Goal: Ask a question

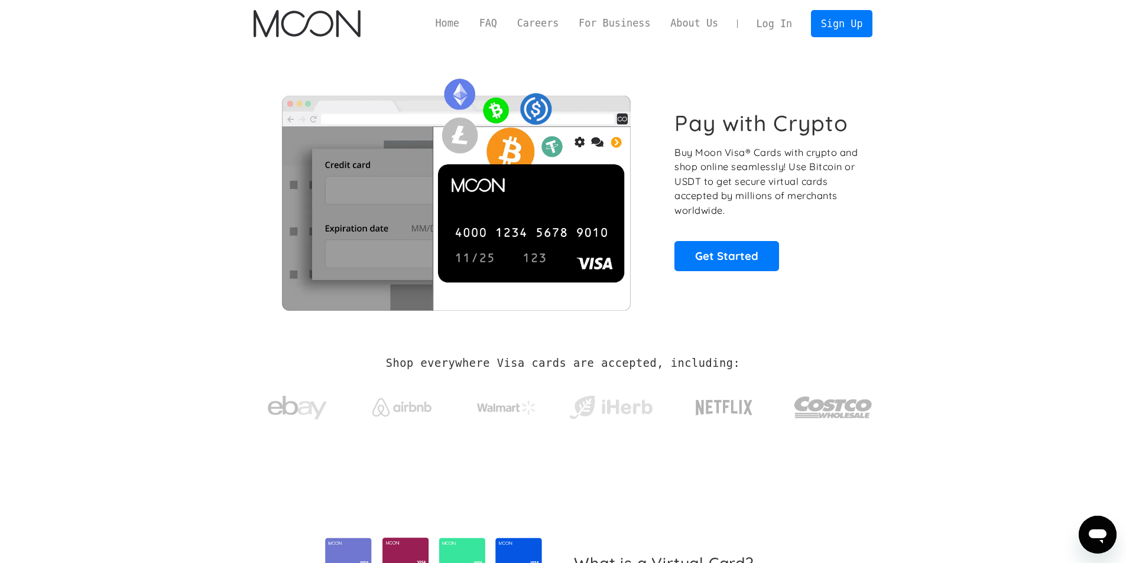
drag, startPoint x: 806, startPoint y: 9, endPoint x: 787, endPoint y: 9, distance: 18.3
click at [791, 9] on div "Home FAQ Careers For Business About Us Log In Sign Up Home FAQ For Business Car…" at bounding box center [563, 23] width 654 height 47
click at [776, 12] on div "Home FAQ Careers For Business About Us Log In Sign Up Home FAQ For Business Car…" at bounding box center [563, 23] width 654 height 47
click at [796, 48] on div "Pay with Crypto Buy Moon Visa® Cards with crypto and shop online seamlessly! Us…" at bounding box center [563, 190] width 619 height 287
click at [771, 35] on link "Log In" at bounding box center [775, 24] width 56 height 26
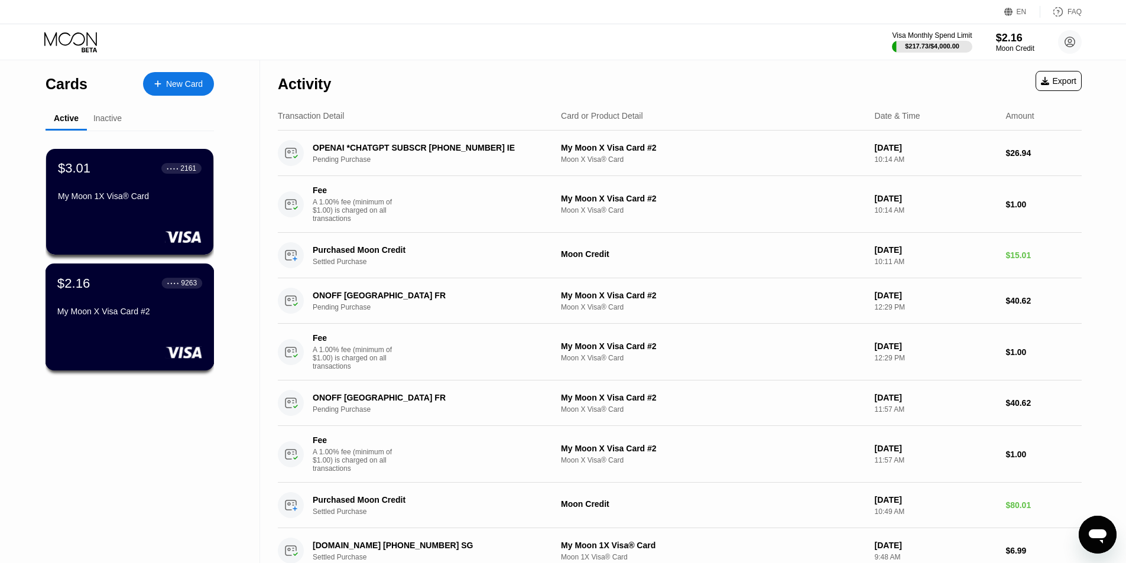
click at [85, 297] on div "$2.16 ● ● ● ● 9263 My Moon X Visa Card #2" at bounding box center [129, 298] width 145 height 46
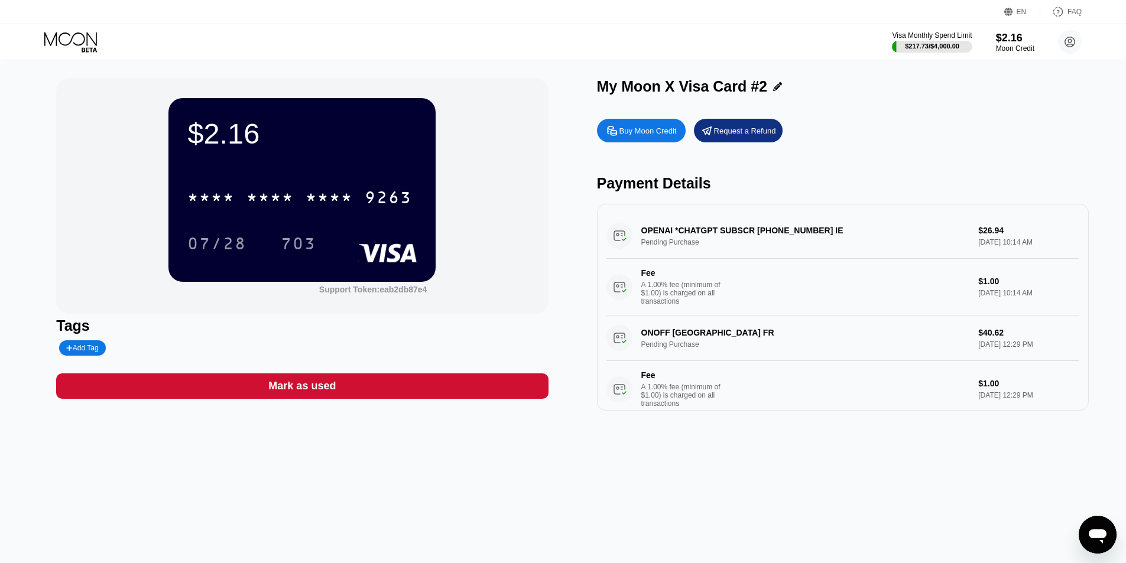
click at [407, 189] on div "* * * * * * * * * * * * 9263" at bounding box center [299, 198] width 239 height 30
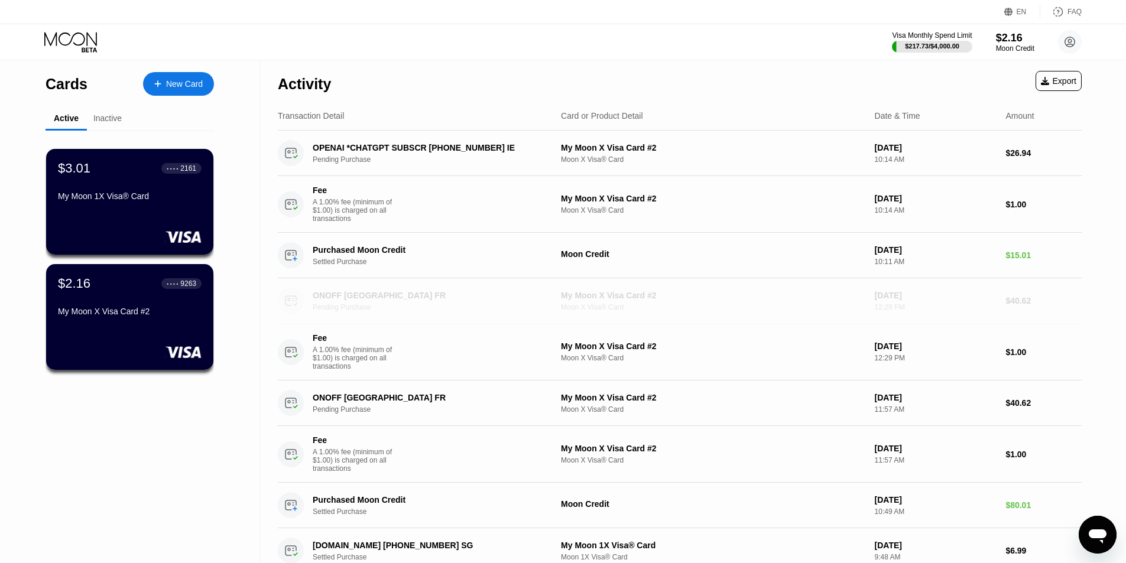
click at [602, 291] on div "ONOFF Paris FR Pending Purchase My Moon X Visa Card #2 Moon X Visa® Card Aug 18…" at bounding box center [680, 301] width 804 height 46
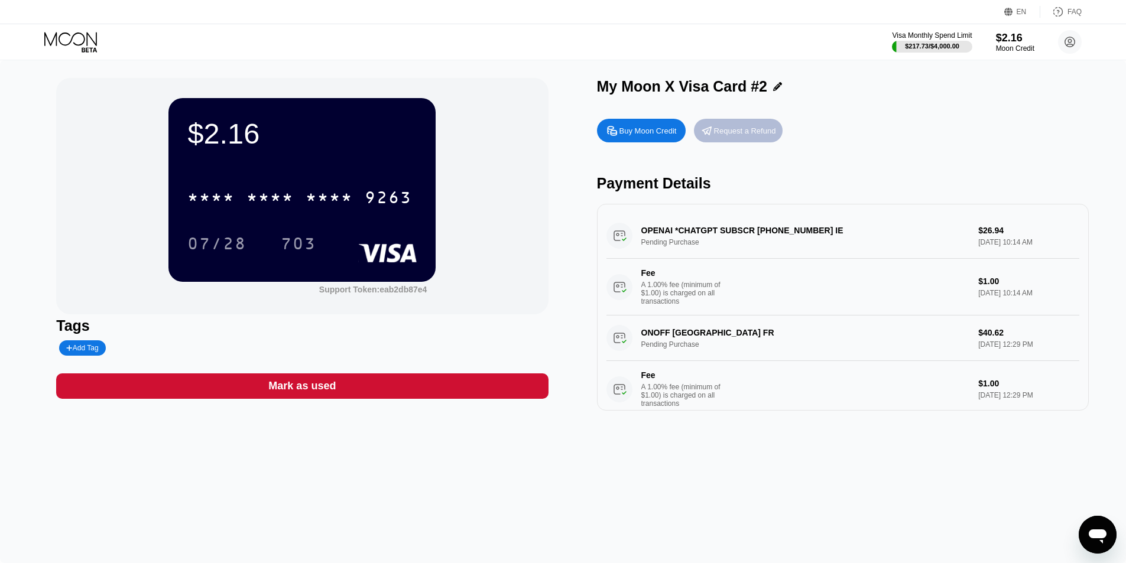
click at [744, 135] on div "Request a Refund" at bounding box center [745, 131] width 62 height 10
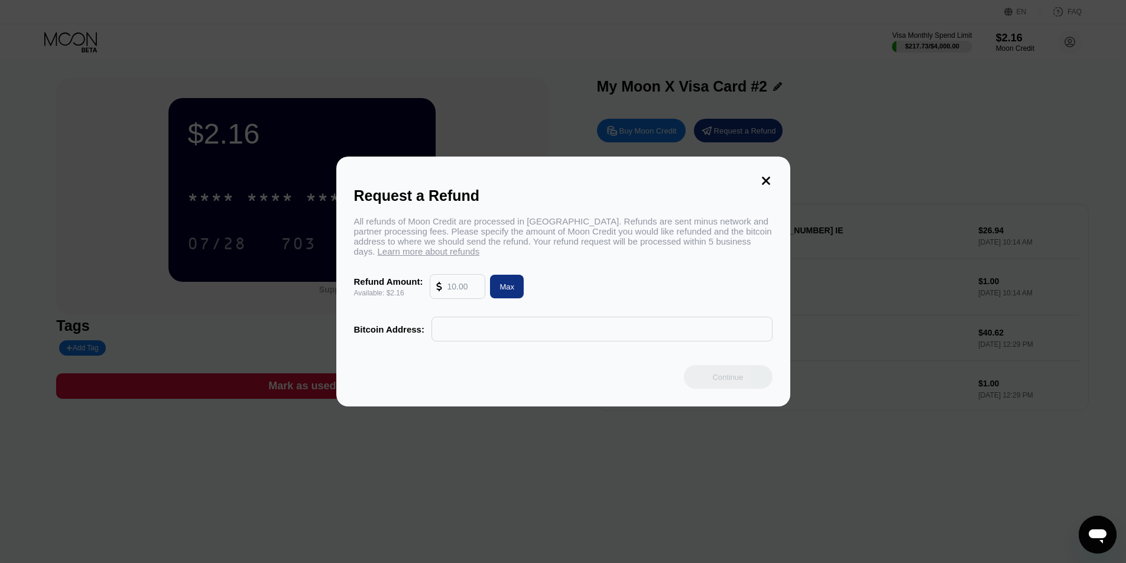
click at [770, 177] on icon at bounding box center [766, 181] width 8 height 8
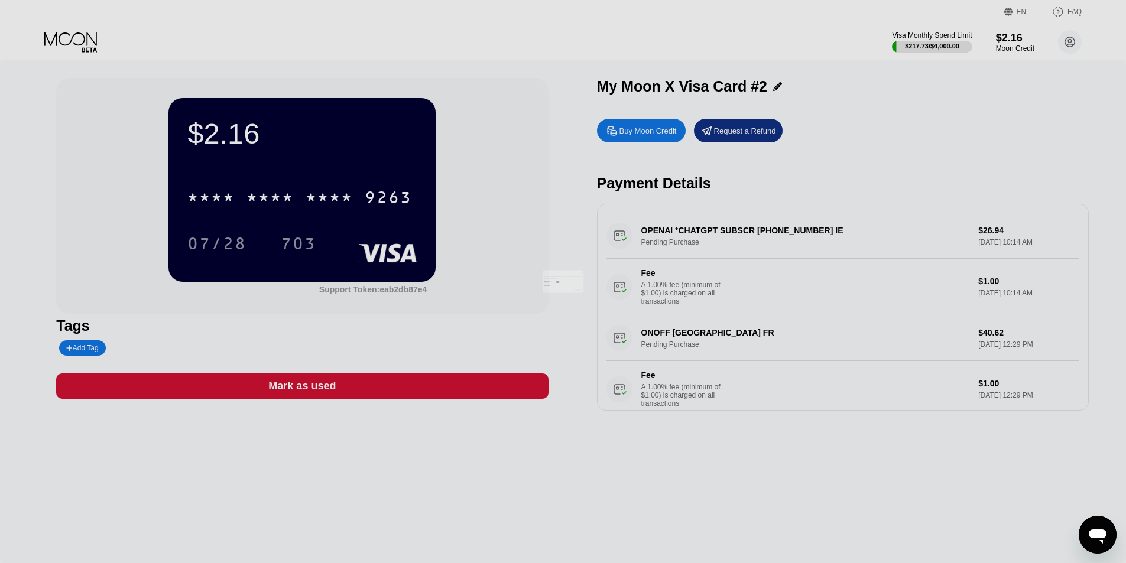
click at [771, 239] on div at bounding box center [567, 281] width 1135 height 563
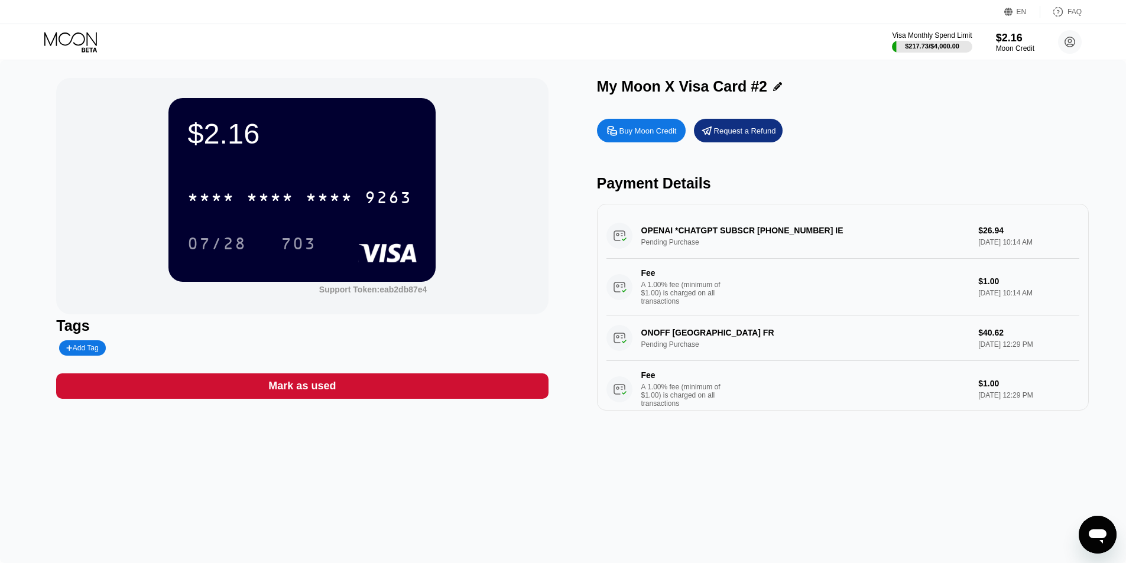
click at [771, 238] on div "OPENAI *CHATGPT SUBSCR +14158799686 IE Pending Purchase $26.94 Aug 19, 2025 10:…" at bounding box center [842, 264] width 473 height 102
click at [770, 238] on div "OPENAI *CHATGPT SUBSCR +14158799686 IE Pending Purchase $26.94 Aug 19, 2025 10:…" at bounding box center [842, 264] width 473 height 102
drag, startPoint x: 770, startPoint y: 236, endPoint x: 768, endPoint y: 225, distance: 10.8
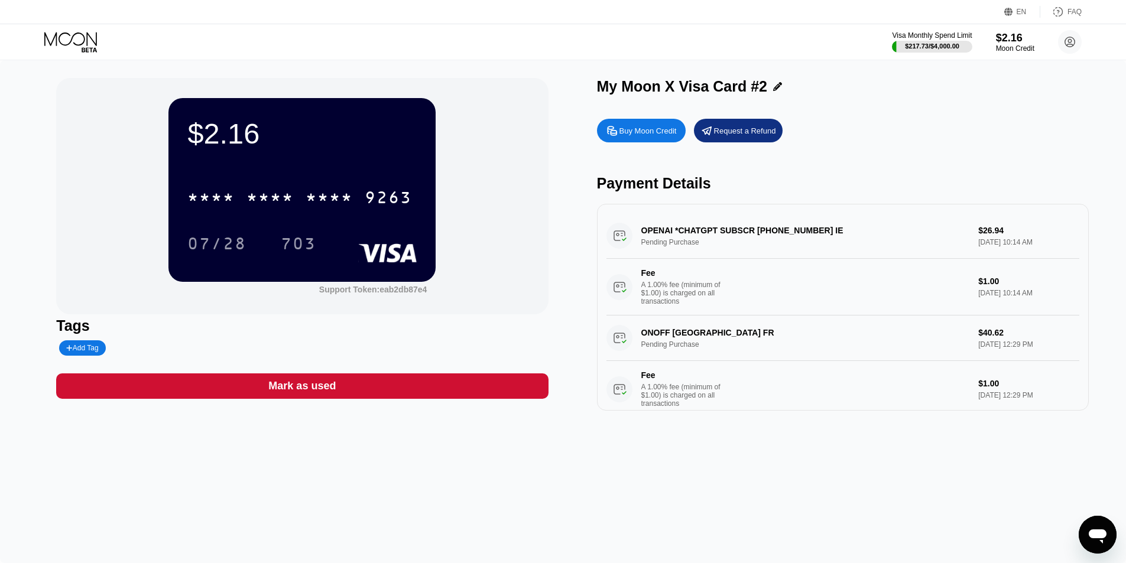
click at [770, 235] on div "OPENAI *CHATGPT SUBSCR +14158799686 IE Pending Purchase $26.94 Aug 19, 2025 10:…" at bounding box center [842, 264] width 473 height 102
click at [768, 225] on div "OPENAI *CHATGPT SUBSCR +14158799686 IE Pending Purchase $26.94 Aug 19, 2025 10:…" at bounding box center [842, 264] width 473 height 102
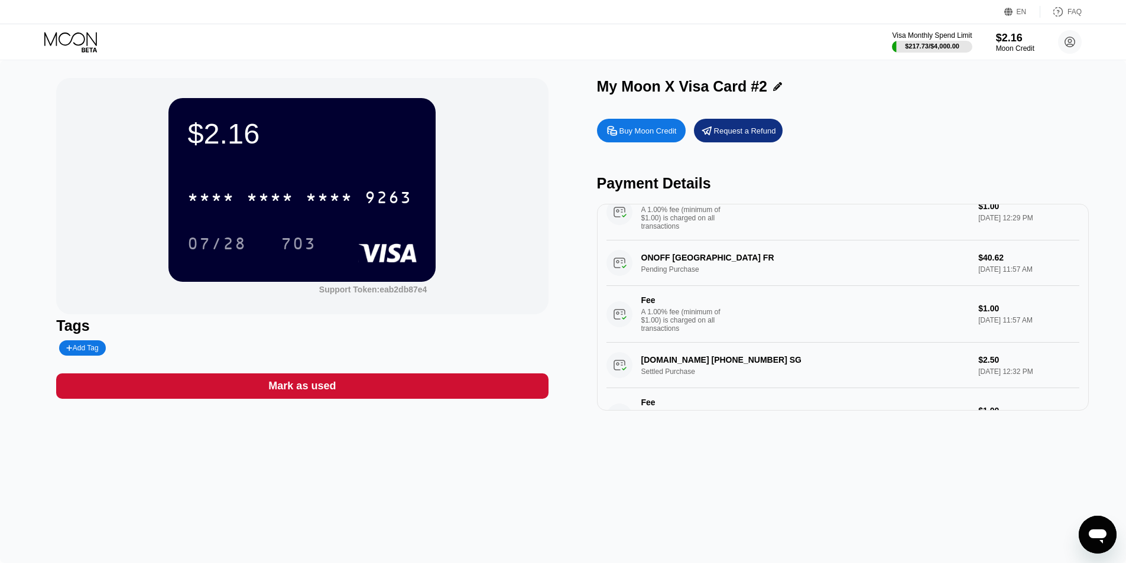
click at [707, 286] on div "ONOFF Paris FR Pending Purchase $40.62 Aug 18, 2025 11:57 AM Fee A 1.00% fee (m…" at bounding box center [842, 292] width 473 height 102
drag, startPoint x: 700, startPoint y: 284, endPoint x: 682, endPoint y: 267, distance: 24.7
click at [696, 283] on div "ONOFF Paris FR Pending Purchase $40.62 Aug 18, 2025 11:57 AM Fee A 1.00% fee (m…" at bounding box center [842, 292] width 473 height 102
click at [682, 264] on div "ONOFF Paris FR Pending Purchase $40.62 Aug 18, 2025 11:57 AM Fee A 1.00% fee (m…" at bounding box center [842, 292] width 473 height 102
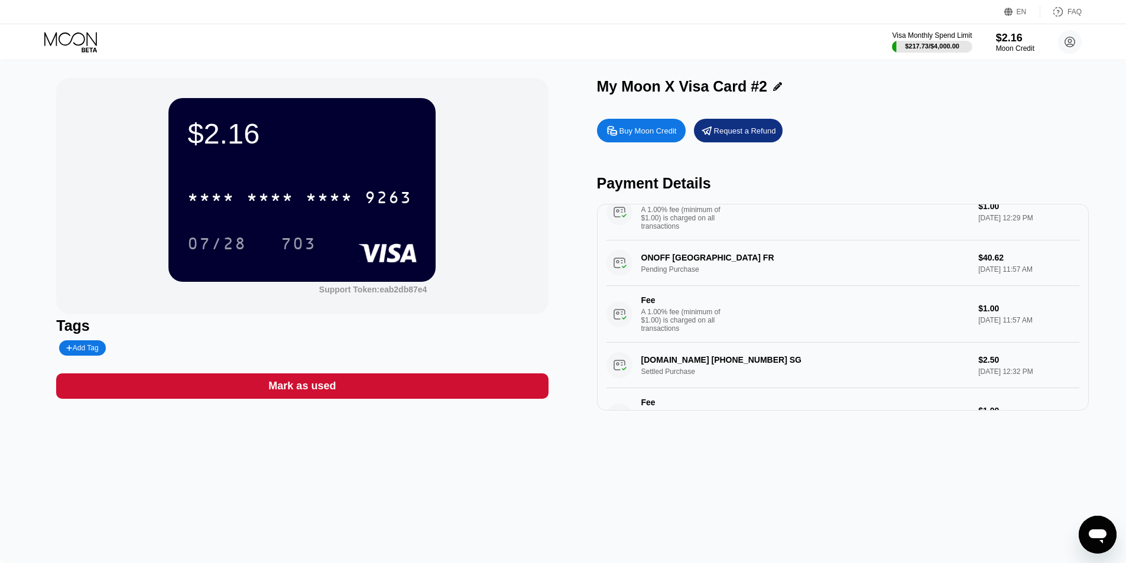
click at [988, 277] on div "ONOFF Paris FR Pending Purchase $40.62 Aug 18, 2025 11:57 AM Fee A 1.00% fee (m…" at bounding box center [842, 292] width 473 height 102
drag, startPoint x: 987, startPoint y: 277, endPoint x: 982, endPoint y: 271, distance: 6.7
click at [982, 272] on div "ONOFF Paris FR Pending Purchase $40.62 Aug 18, 2025 11:57 AM Fee A 1.00% fee (m…" at bounding box center [842, 292] width 473 height 102
click at [982, 271] on div "ONOFF Paris FR Pending Purchase $40.62 Aug 18, 2025 11:57 AM Fee A 1.00% fee (m…" at bounding box center [842, 292] width 473 height 102
drag, startPoint x: 981, startPoint y: 266, endPoint x: 984, endPoint y: 254, distance: 12.8
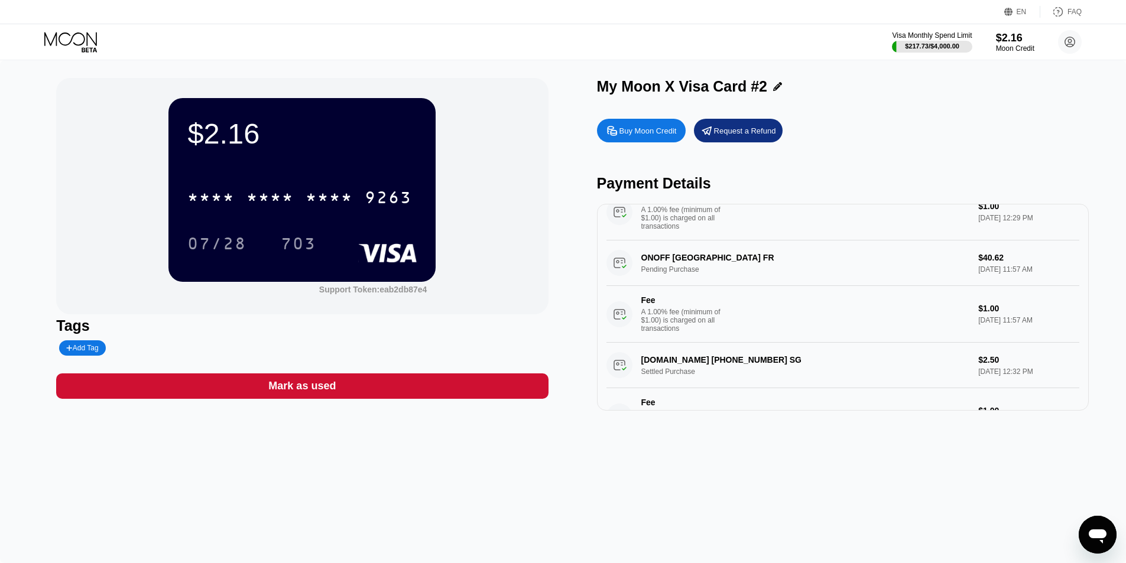
click at [981, 266] on div "ONOFF Paris FR Pending Purchase $40.62 Aug 18, 2025 11:57 AM Fee A 1.00% fee (m…" at bounding box center [842, 292] width 473 height 102
click at [1055, 54] on div "Visa Monthly Spend Limit $217.73 / $4,000.00 $2.16 Moon Credit viktorrolich123@…" at bounding box center [563, 41] width 1126 height 35
click at [1098, 532] on icon "Open messaging window" at bounding box center [1098, 537] width 18 height 14
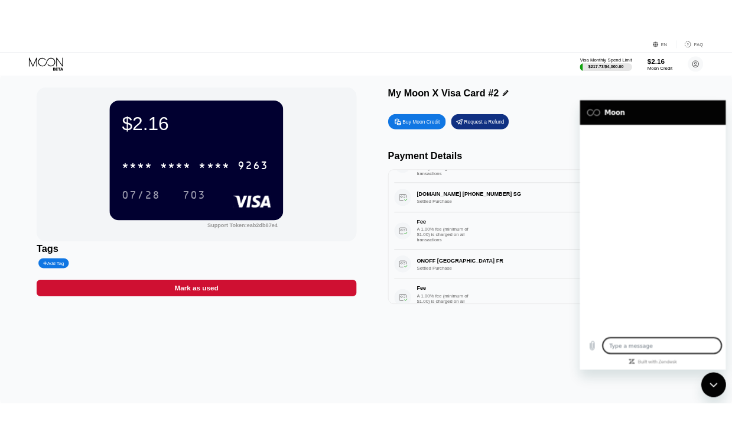
scroll to position [355, 0]
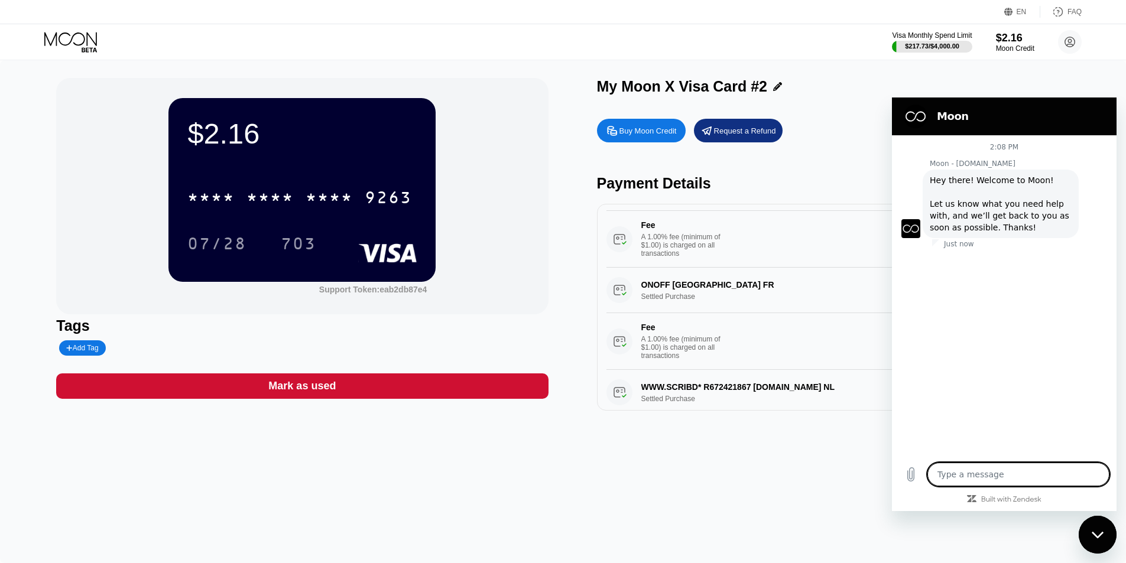
click at [708, 332] on div "Fee" at bounding box center [682, 327] width 83 height 9
type textarea "x"
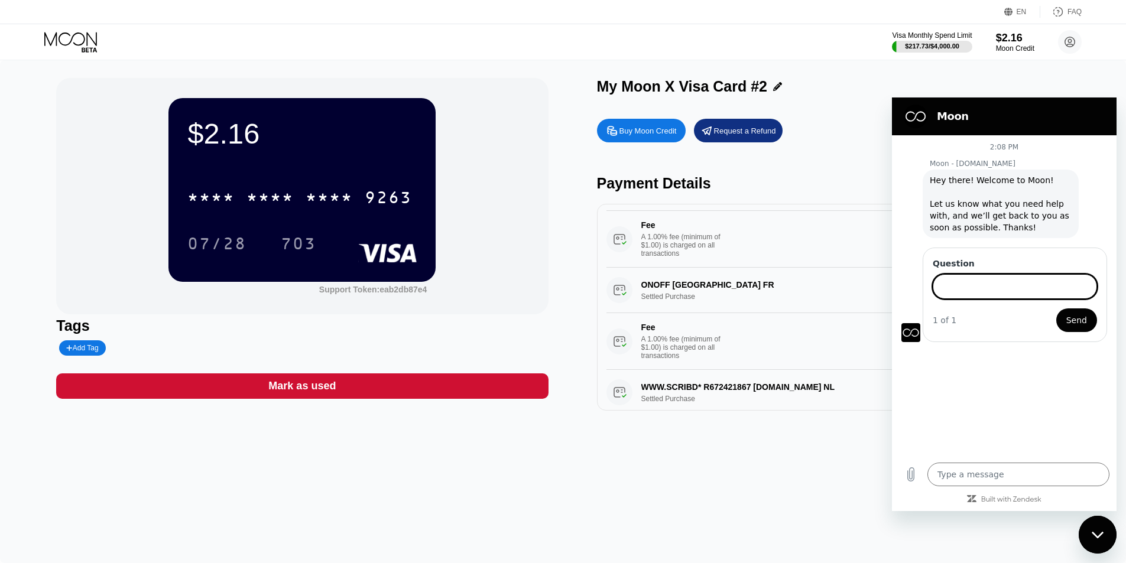
click at [963, 289] on input "Question" at bounding box center [1015, 286] width 164 height 25
type input "can i charge back a payment"
click at [1056, 309] on button "Send" at bounding box center [1076, 321] width 41 height 24
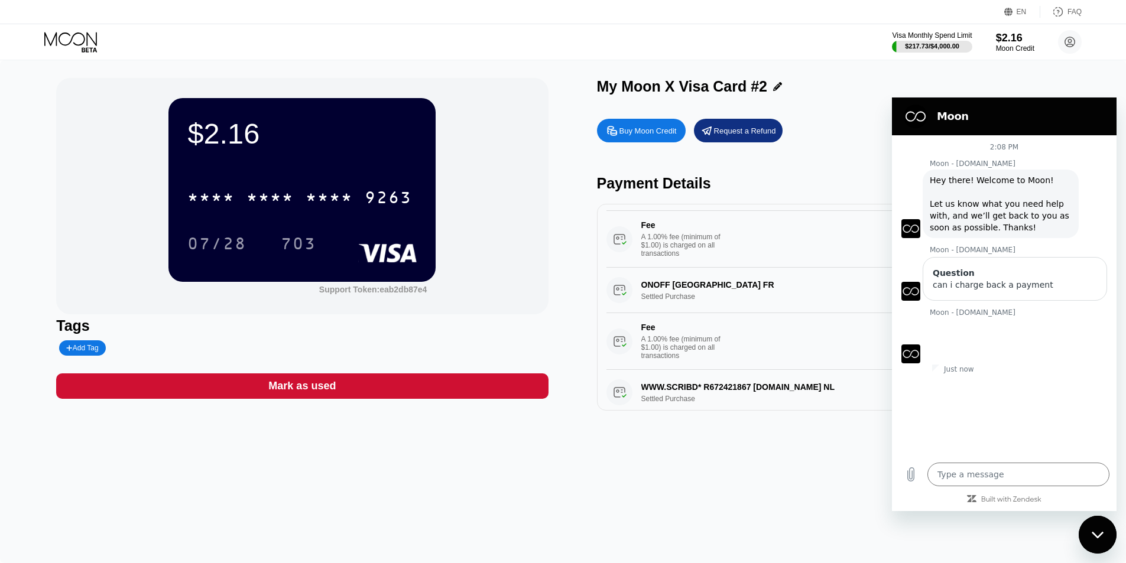
type textarea "x"
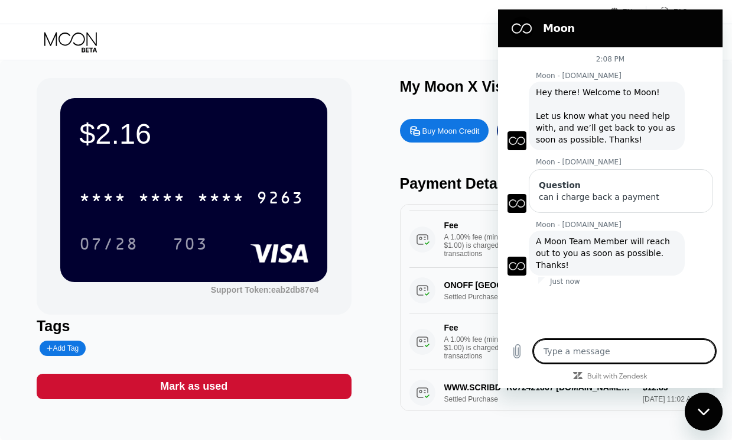
scroll to position [379, 0]
